Goal: Use online tool/utility: Utilize a website feature to perform a specific function

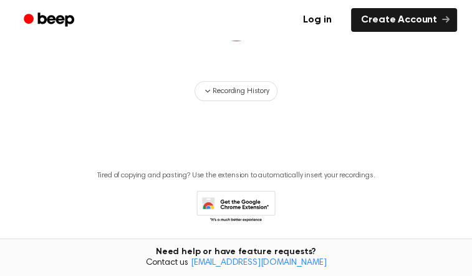
scroll to position [62, 0]
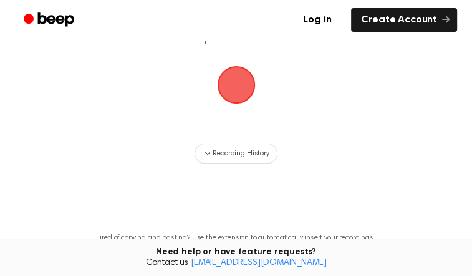
click at [236, 106] on span "button" at bounding box center [236, 85] width 42 height 42
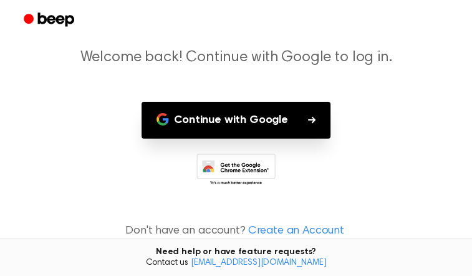
scroll to position [108, 0]
click at [259, 115] on button "Continue with Google" at bounding box center [236, 120] width 189 height 37
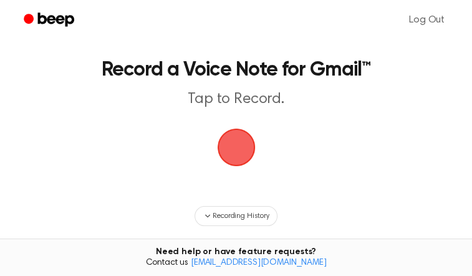
click at [235, 168] on span "button" at bounding box center [236, 147] width 41 height 41
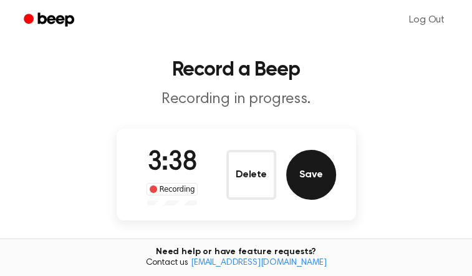
click at [300, 200] on button "Save" at bounding box center [311, 175] width 50 height 50
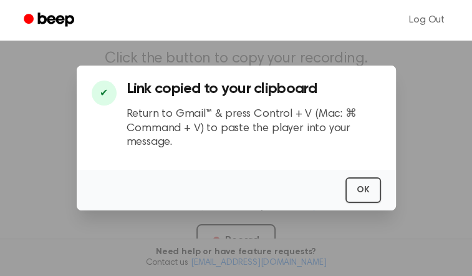
scroll to position [62, 0]
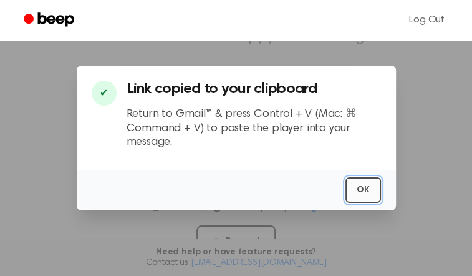
click at [358, 186] on button "OK" at bounding box center [364, 190] width 36 height 26
